Goal: Task Accomplishment & Management: Manage account settings

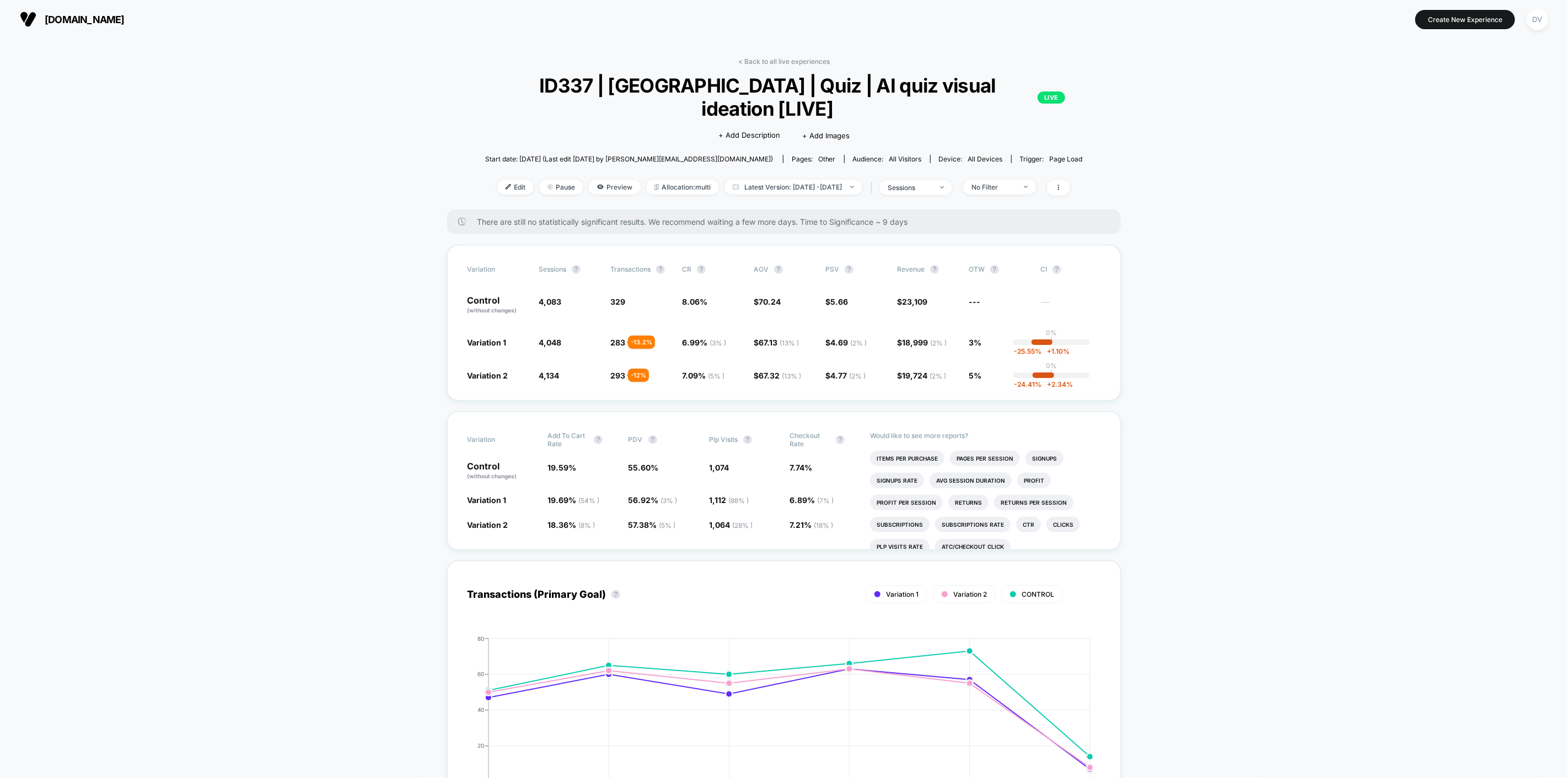
click at [934, 180] on span "sessions" at bounding box center [915, 187] width 73 height 15
click at [895, 254] on span "Users" at bounding box center [892, 250] width 20 height 9
click at [965, 279] on button "Save" at bounding box center [930, 282] width 131 height 18
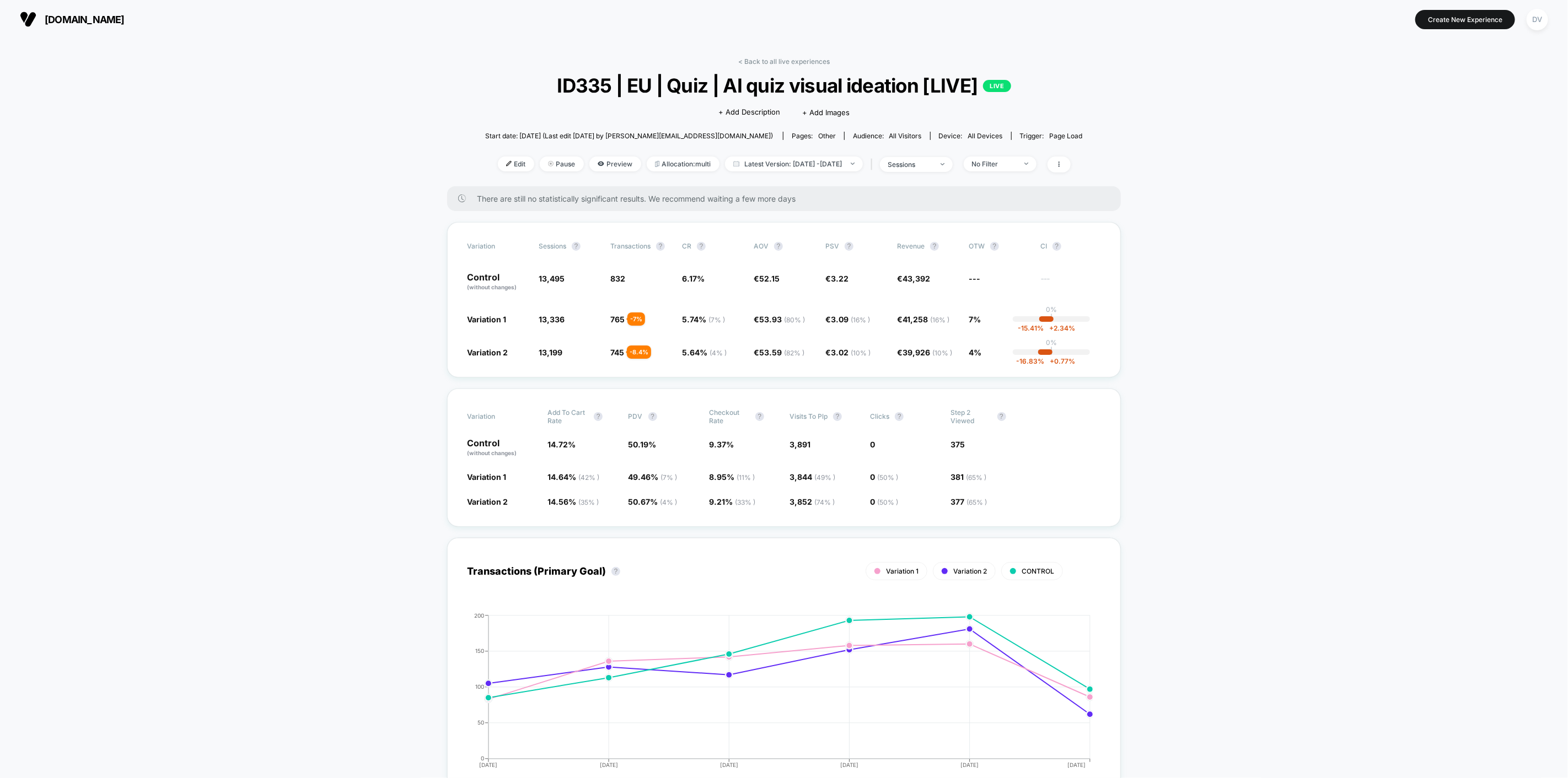
click at [932, 162] on div "sessions" at bounding box center [910, 165] width 44 height 8
click at [888, 249] on span "Users" at bounding box center [892, 250] width 20 height 9
click at [941, 291] on div "Sessions ? Sessions with impressions ? Users ? Save" at bounding box center [930, 251] width 165 height 135
click at [945, 286] on button "Save" at bounding box center [930, 282] width 131 height 18
click at [932, 165] on div "users" at bounding box center [910, 165] width 44 height 8
